Goal: Information Seeking & Learning: Learn about a topic

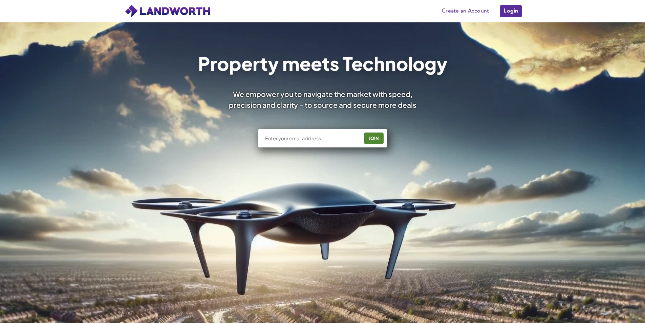
click at [508, 13] on link "Login" at bounding box center [511, 11] width 23 height 14
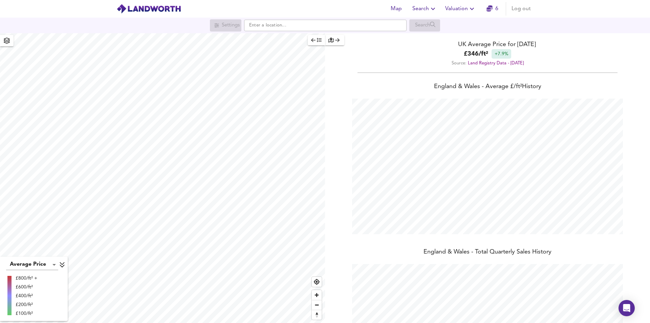
scroll to position [323, 650]
click at [432, 9] on icon "button" at bounding box center [433, 9] width 8 height 8
click at [427, 36] on li "Search History" at bounding box center [424, 36] width 67 height 12
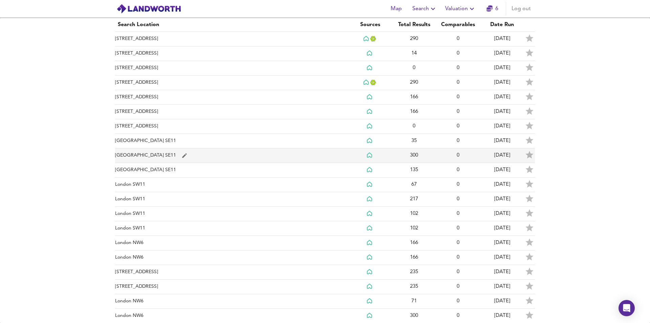
click at [164, 158] on td "[GEOGRAPHIC_DATA] SE11" at bounding box center [231, 155] width 233 height 15
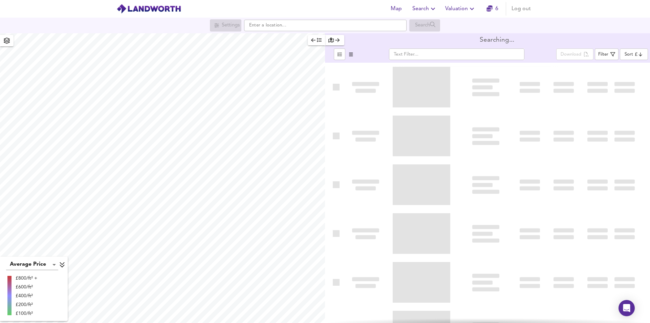
type input "bestdeal"
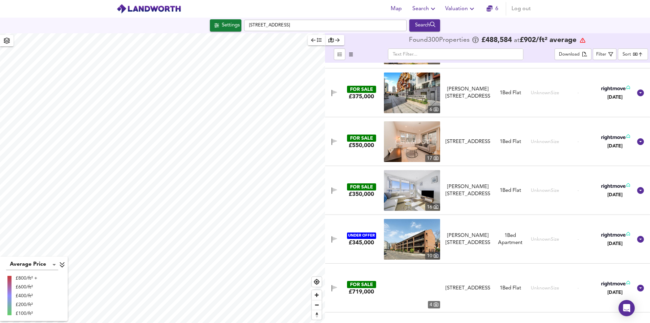
scroll to position [14370, 0]
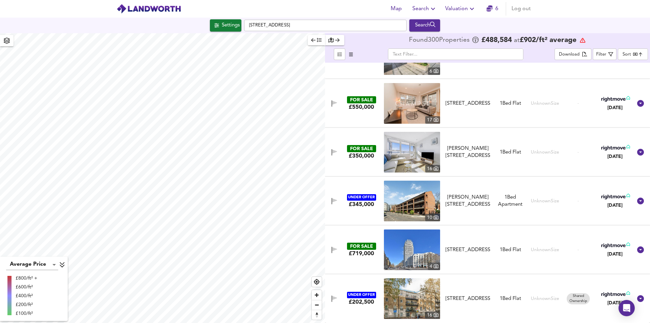
click at [429, 10] on span "Search" at bounding box center [424, 8] width 25 height 9
click at [429, 39] on li "Search History" at bounding box center [424, 36] width 67 height 12
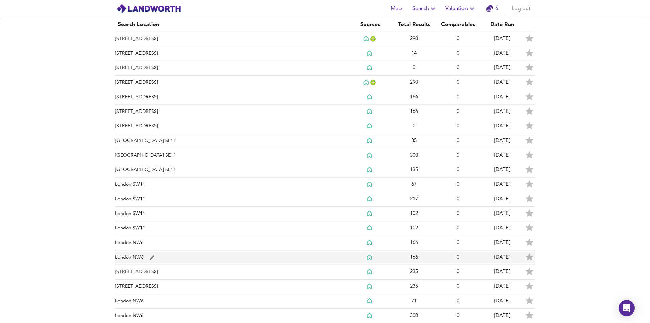
click at [238, 251] on td "London NW6" at bounding box center [231, 257] width 233 height 15
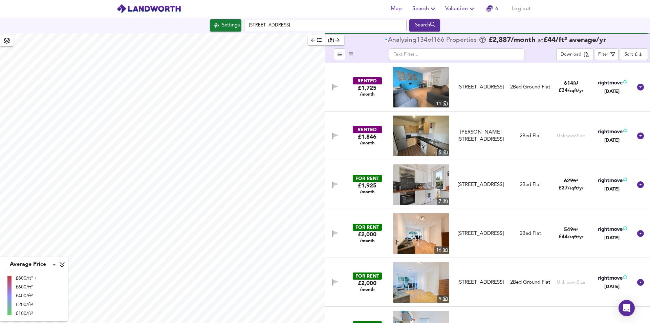
click at [434, 11] on icon "button" at bounding box center [433, 9] width 8 height 8
click at [434, 7] on icon "button" at bounding box center [433, 9] width 8 height 8
click at [436, 8] on icon "button" at bounding box center [433, 9] width 8 height 8
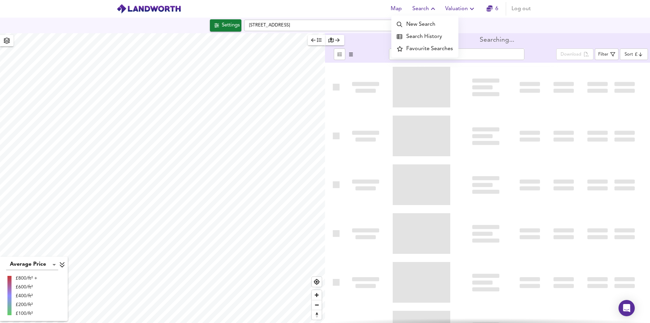
click at [421, 38] on li "Search History" at bounding box center [424, 36] width 67 height 12
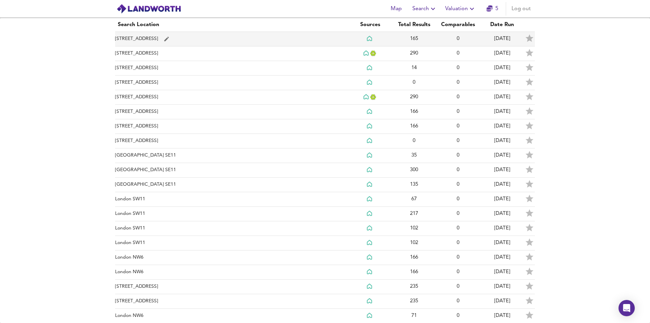
click at [170, 37] on td "[STREET_ADDRESS]" at bounding box center [231, 39] width 233 height 15
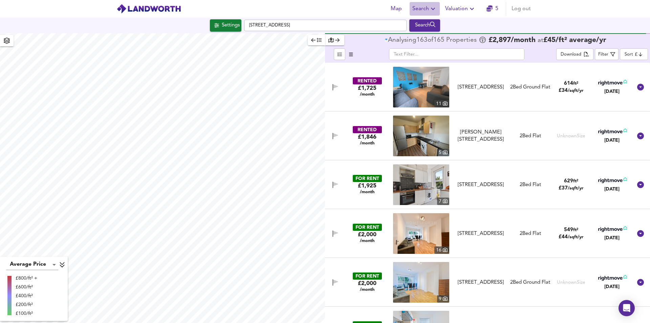
click at [431, 10] on icon "button" at bounding box center [433, 9] width 8 height 8
click at [427, 39] on li "Search History" at bounding box center [424, 36] width 67 height 12
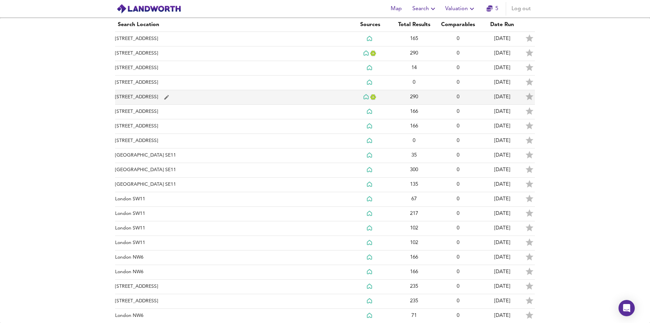
click at [231, 97] on td "[STREET_ADDRESS]" at bounding box center [231, 97] width 233 height 15
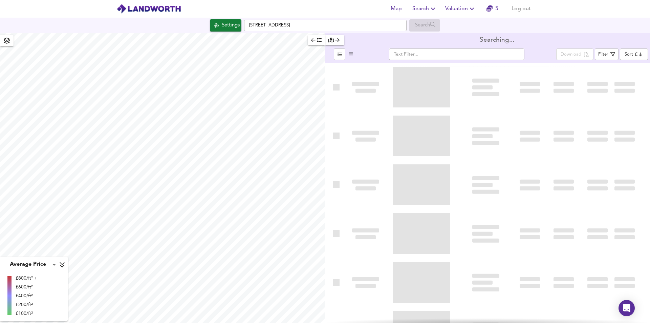
type input "bestdeal"
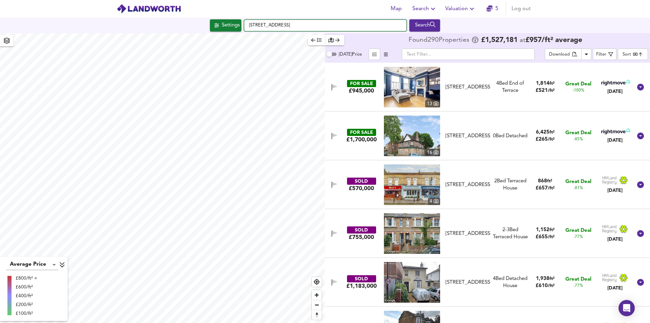
drag, startPoint x: 314, startPoint y: 26, endPoint x: 216, endPoint y: 22, distance: 97.6
click at [220, 25] on div "Settings [STREET_ADDRESS] Search" at bounding box center [325, 25] width 650 height 12
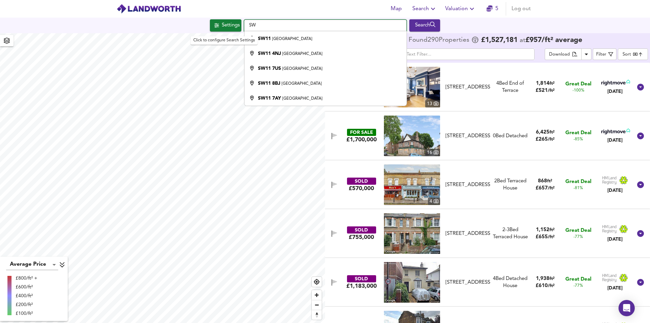
type input "S"
type input "w3"
click at [222, 21] on div "Settings" at bounding box center [231, 25] width 18 height 9
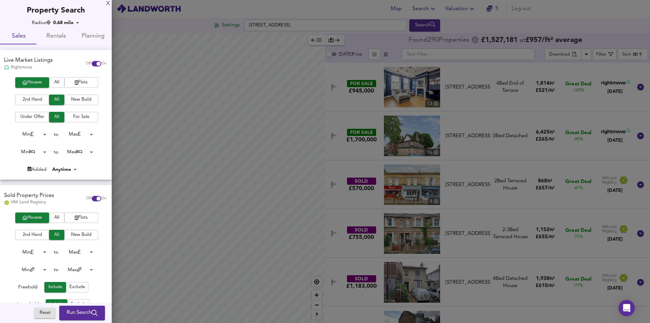
click at [76, 84] on span "Flats" at bounding box center [81, 83] width 27 height 8
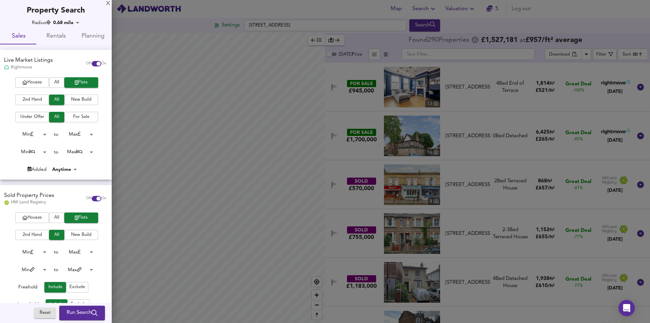
click at [42, 152] on body "Map Search Valuation 5 Log out Settings [GEOGRAPHIC_DATA] Search Average Price …" at bounding box center [325, 161] width 650 height 323
click at [29, 154] on li "Min" at bounding box center [27, 152] width 37 height 11
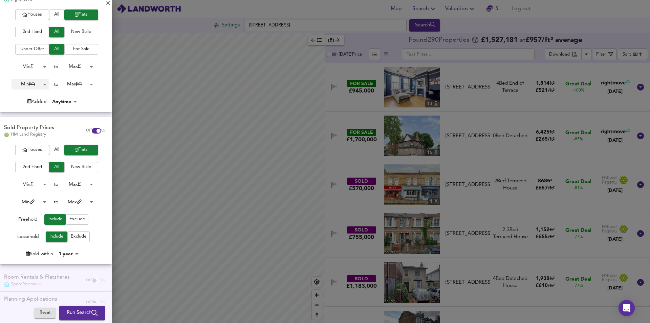
scroll to position [85, 0]
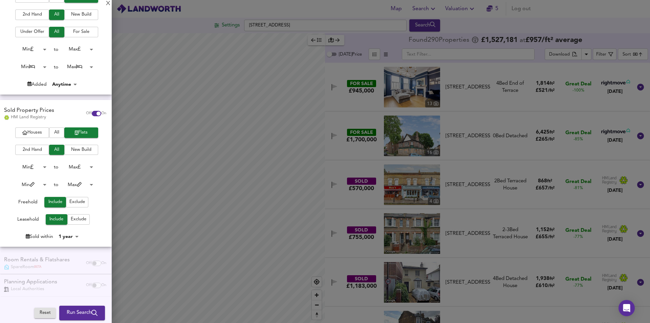
click at [84, 311] on span "Run Search" at bounding box center [82, 312] width 31 height 9
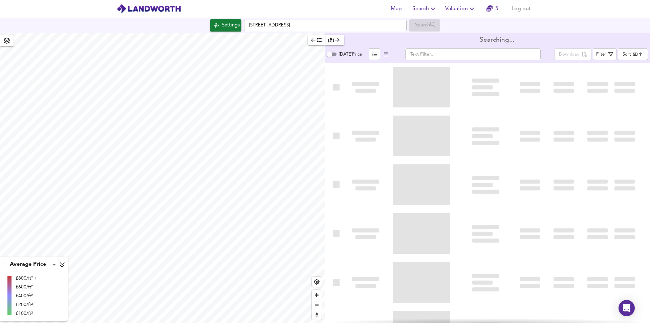
type input "bestdeal"
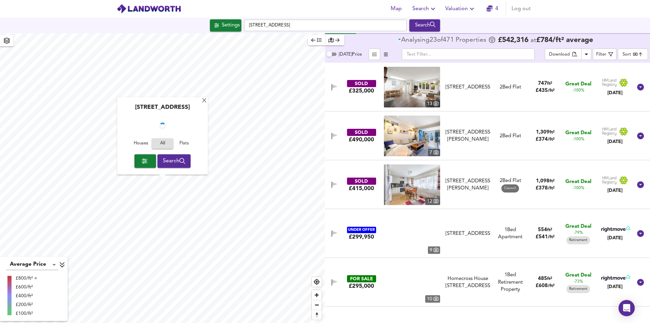
checkbox input "false"
checkbox input "true"
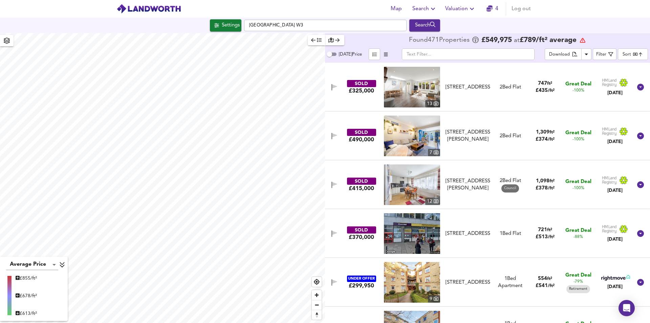
scroll to position [12485, 0]
